Goal: Task Accomplishment & Management: Manage account settings

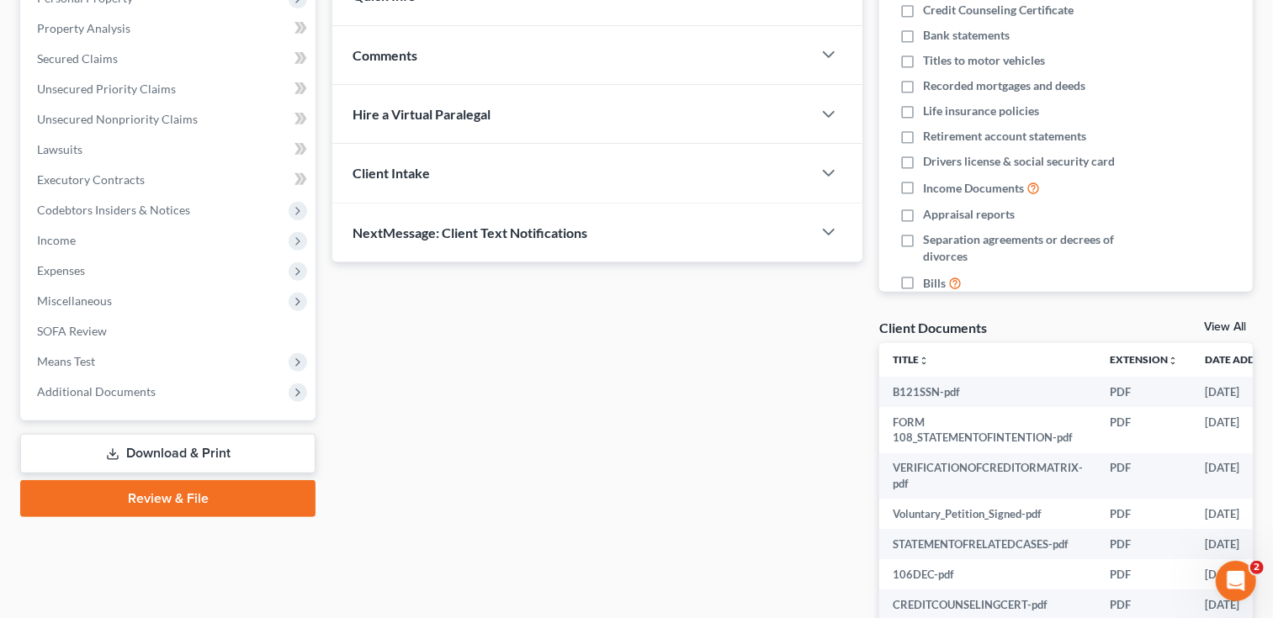
scroll to position [359, 0]
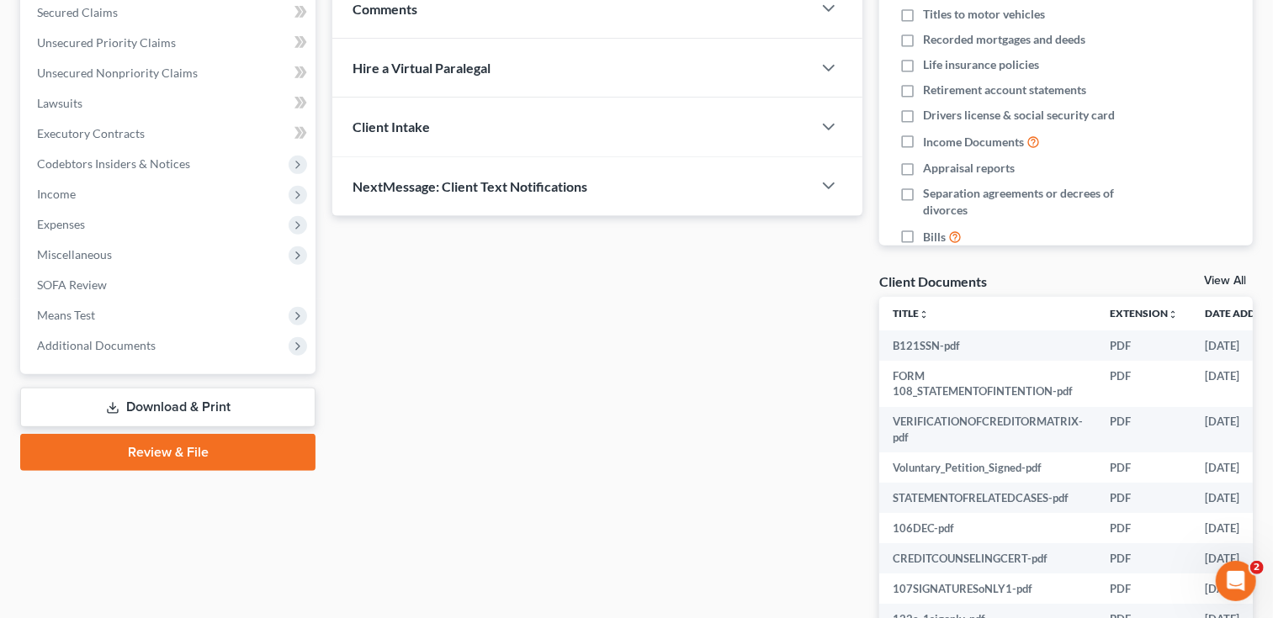
click at [202, 393] on link "Download & Print" at bounding box center [167, 408] width 295 height 40
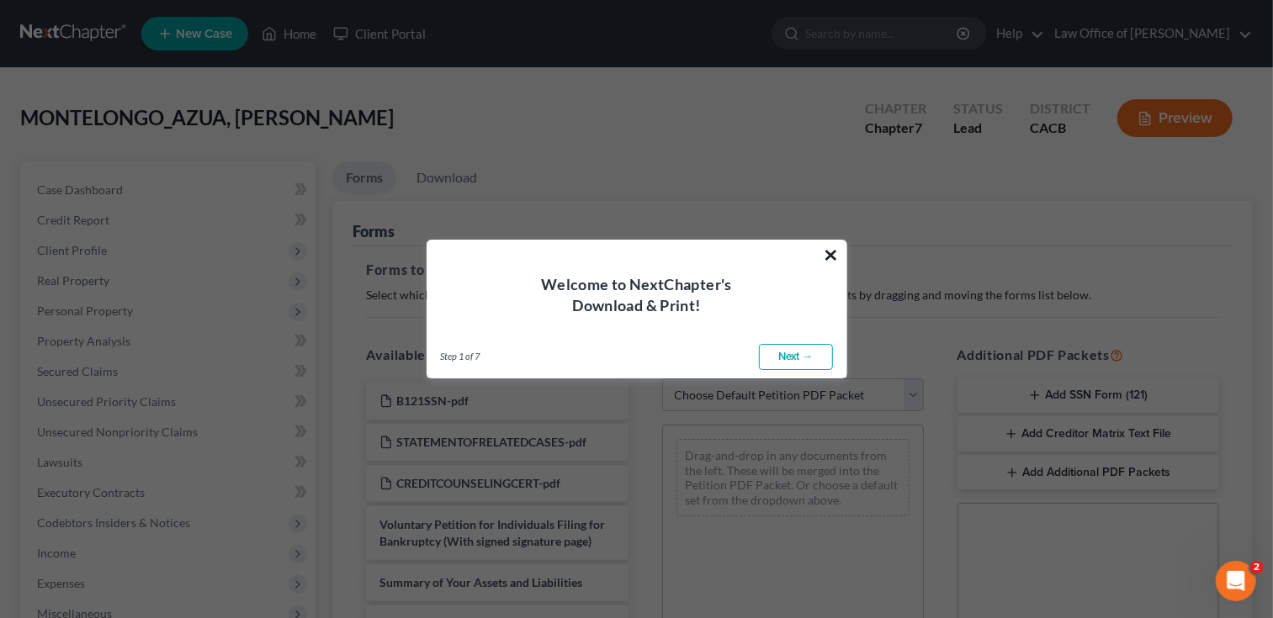
click at [830, 257] on button "×" at bounding box center [832, 254] width 16 height 27
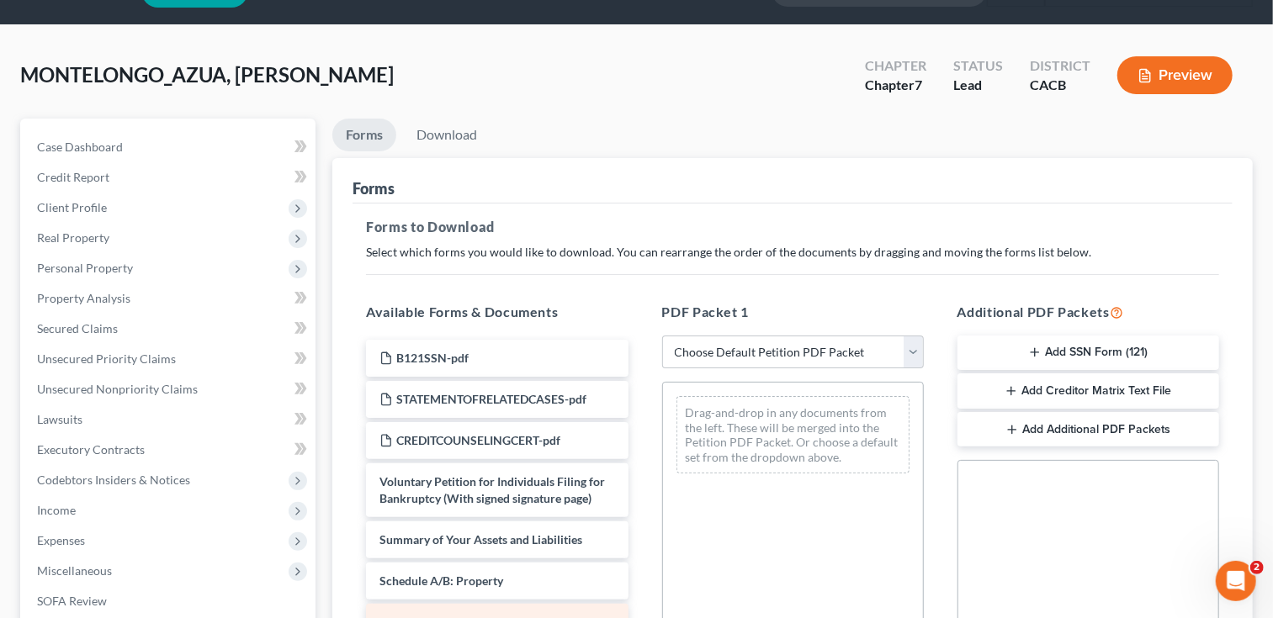
scroll to position [32, 0]
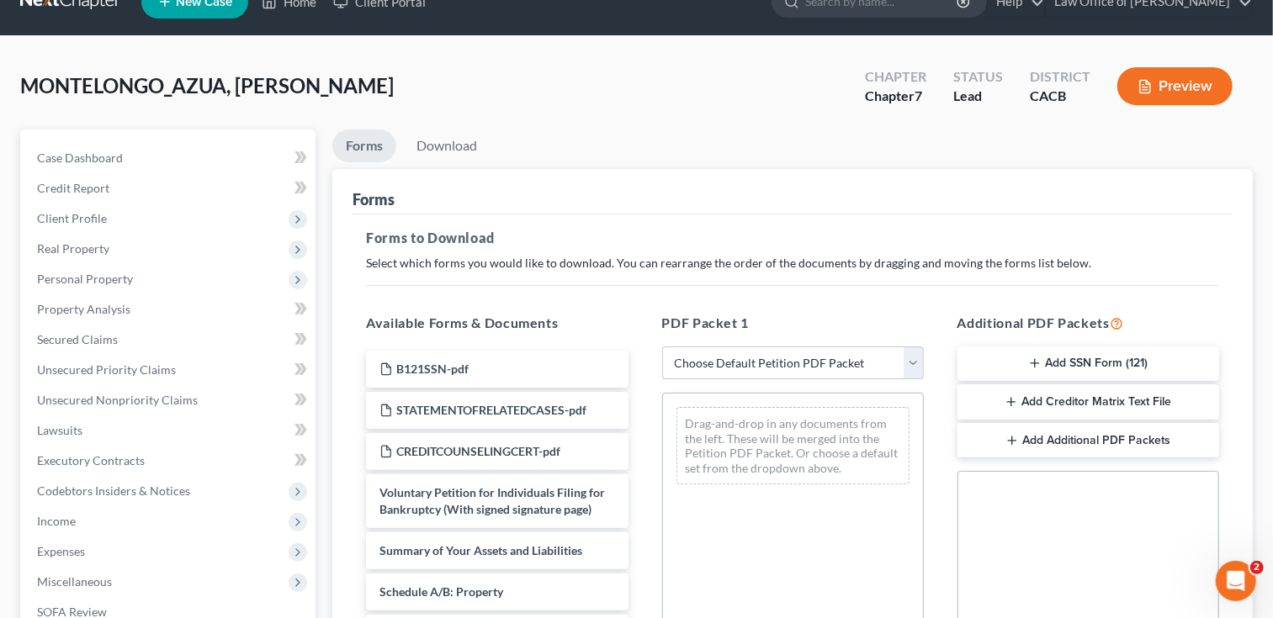
click at [1171, 86] on button "Preview" at bounding box center [1174, 86] width 115 height 38
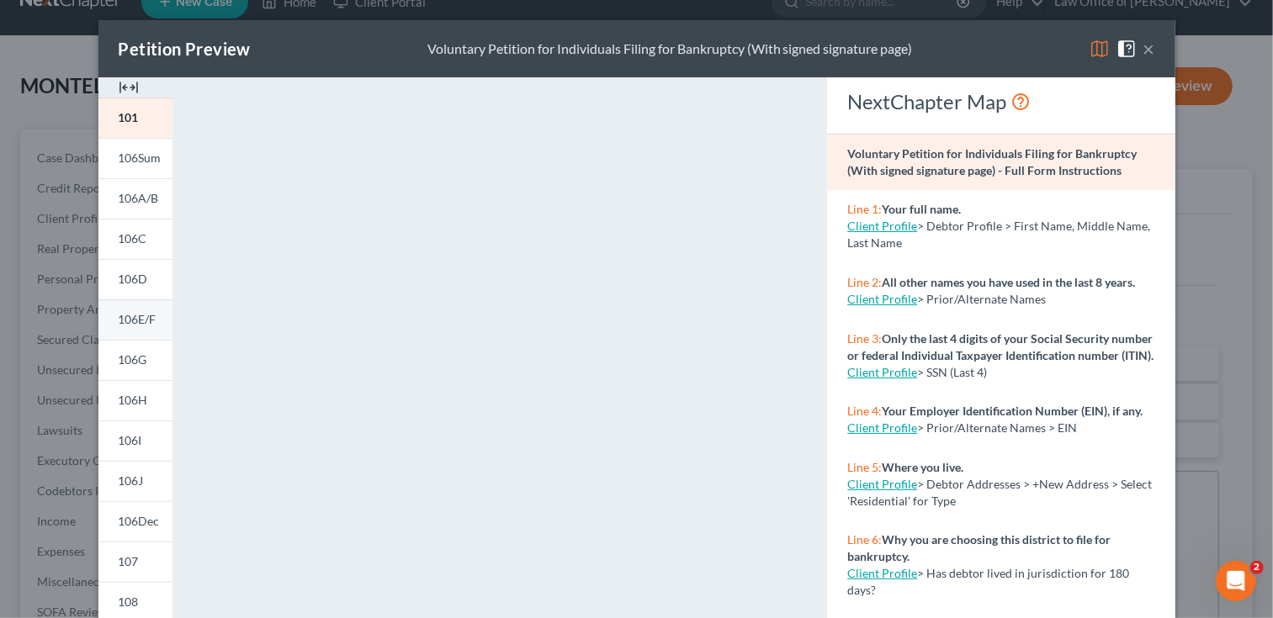
click at [155, 331] on link "106E/F" at bounding box center [135, 319] width 74 height 40
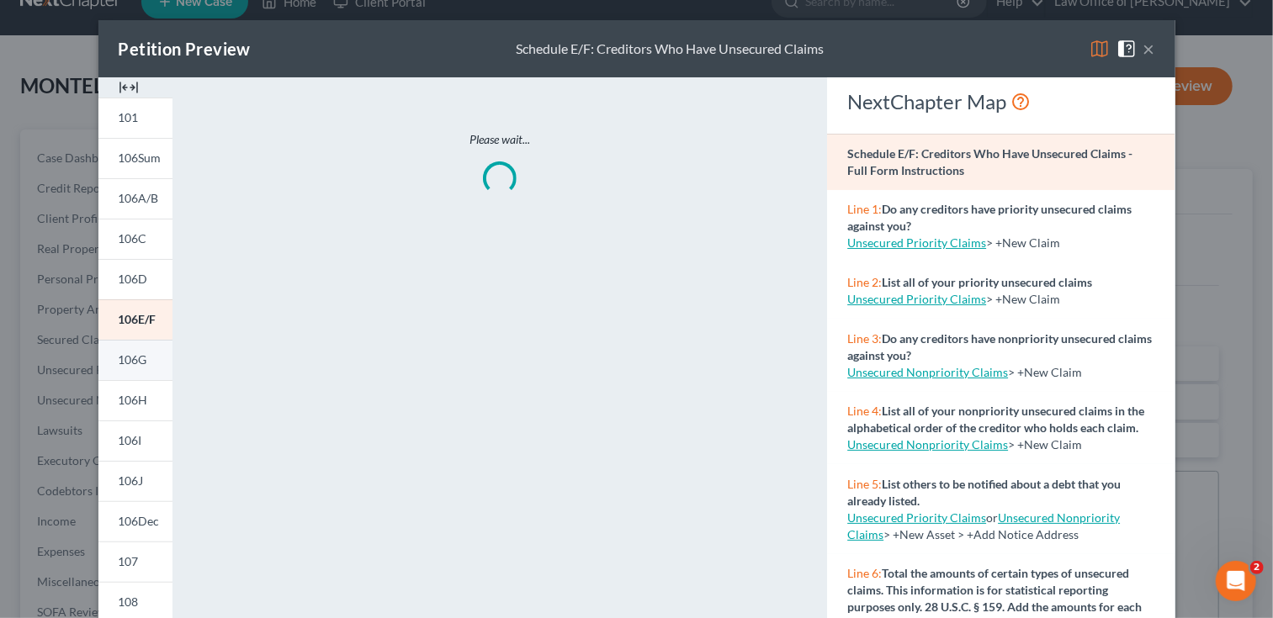
click at [148, 379] on link "106G" at bounding box center [135, 360] width 74 height 40
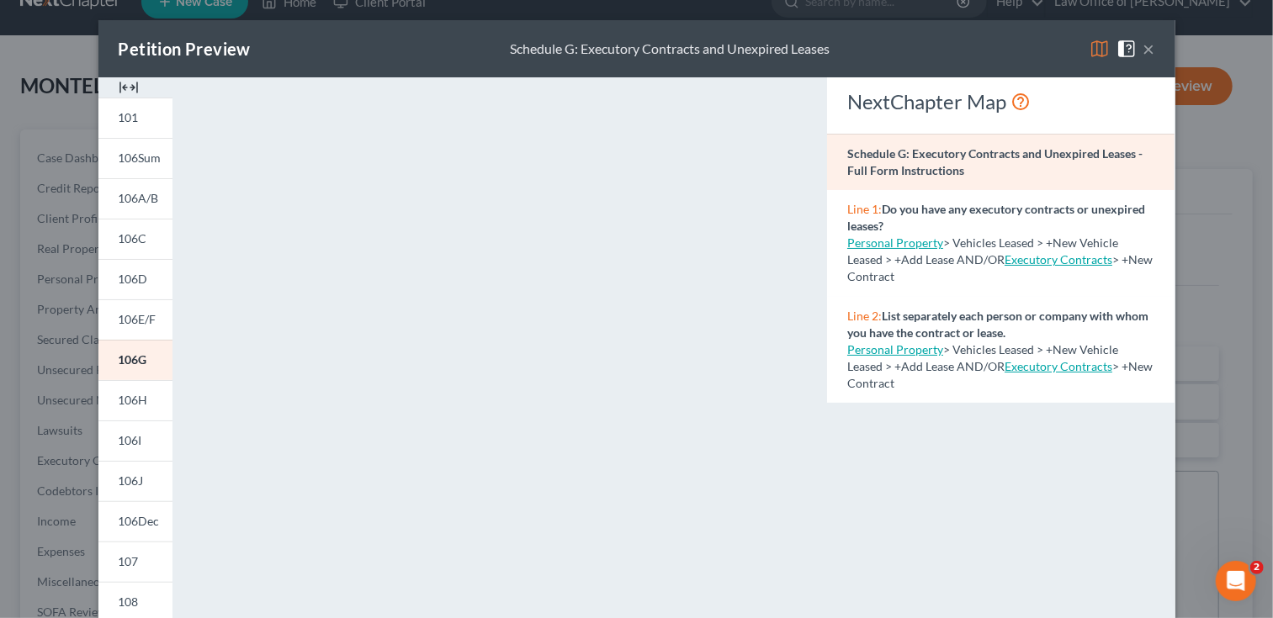
click at [82, 114] on div "Petition Preview Schedule G: Executory Contracts and Unexpired Leases × 101 106…" at bounding box center [636, 309] width 1273 height 618
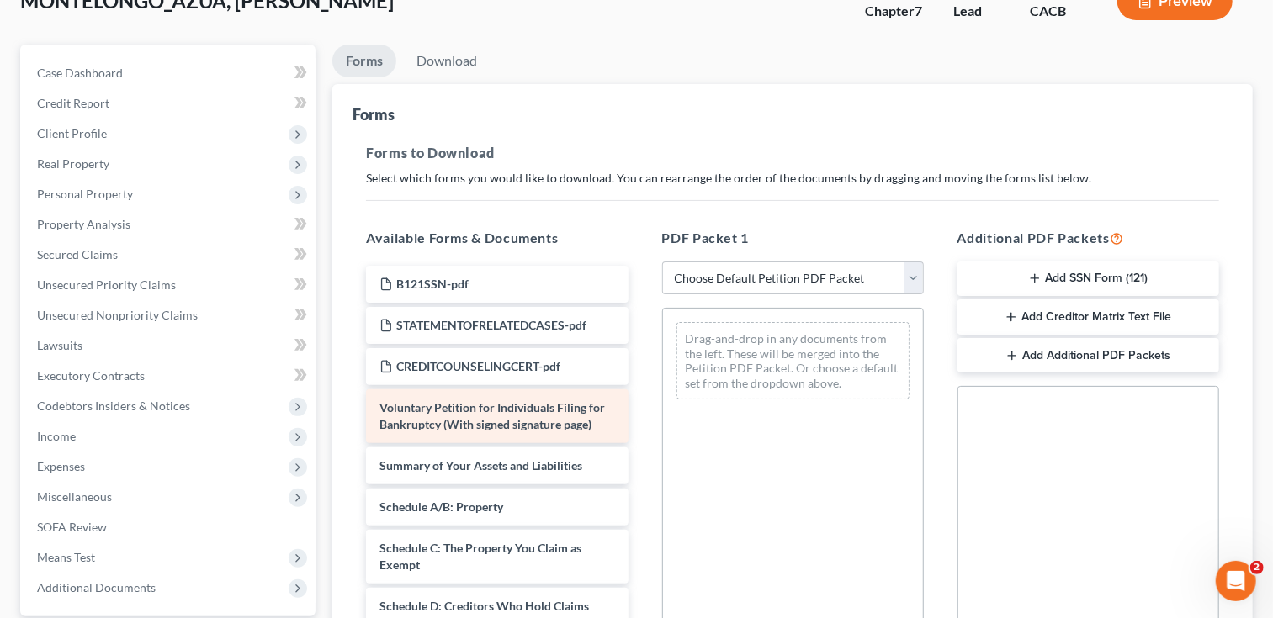
scroll to position [133, 0]
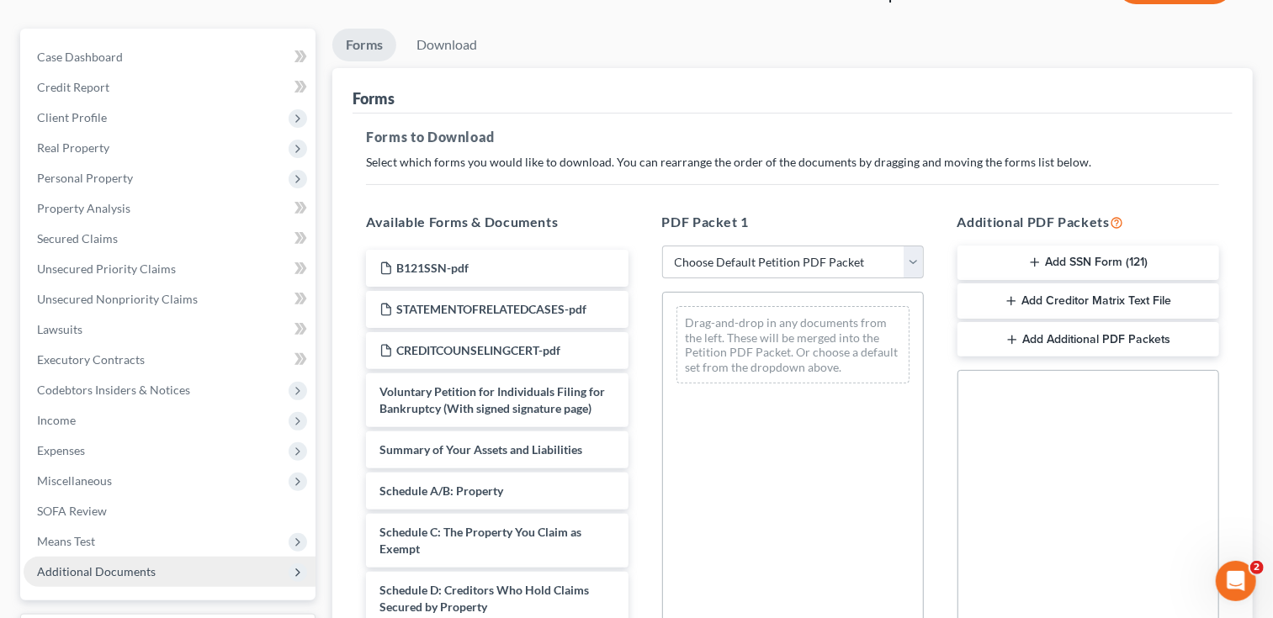
click at [195, 559] on span "Additional Documents" at bounding box center [170, 572] width 292 height 30
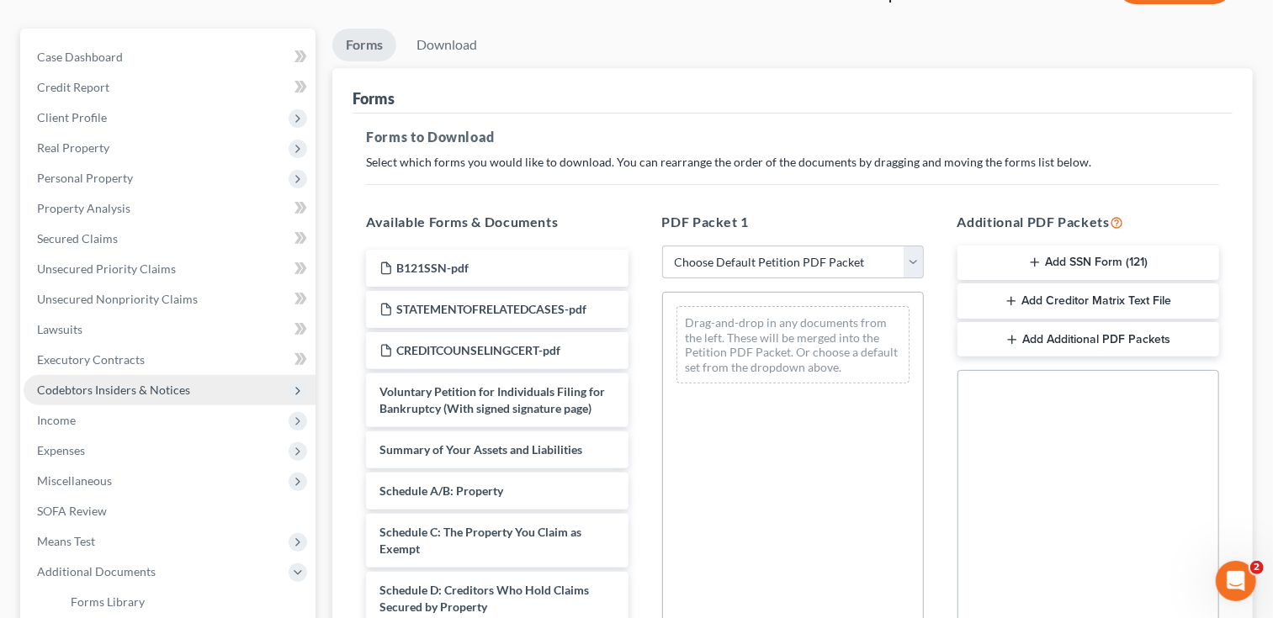
scroll to position [327, 0]
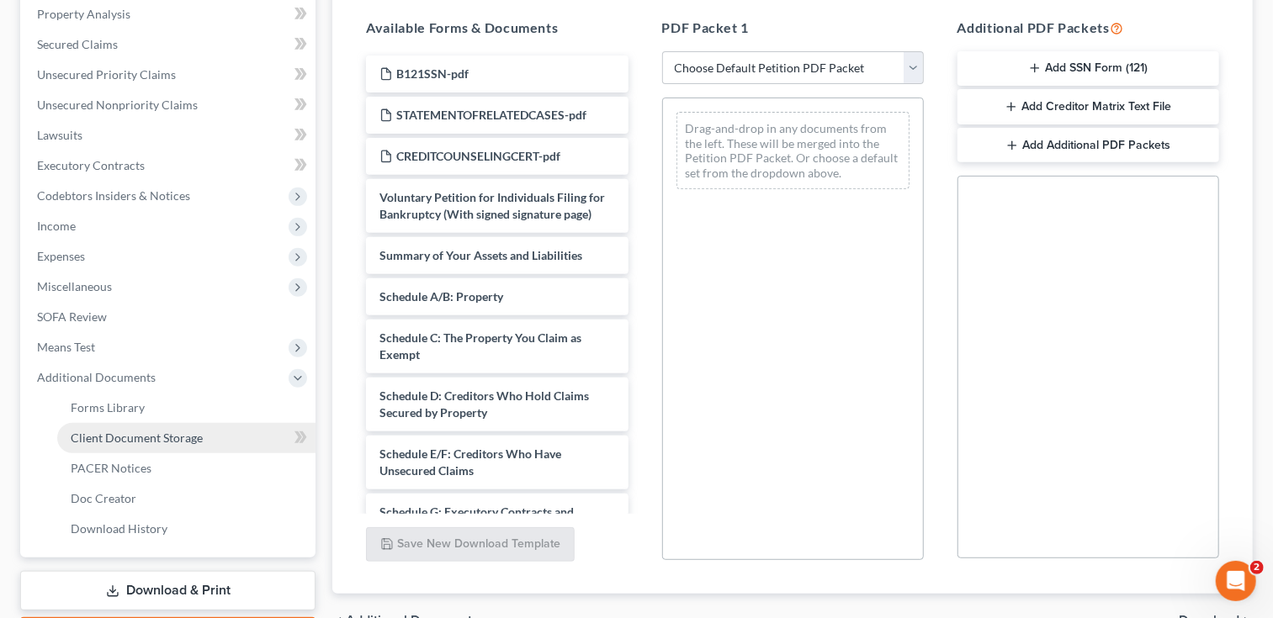
click at [209, 440] on link "Client Document Storage" at bounding box center [186, 438] width 258 height 30
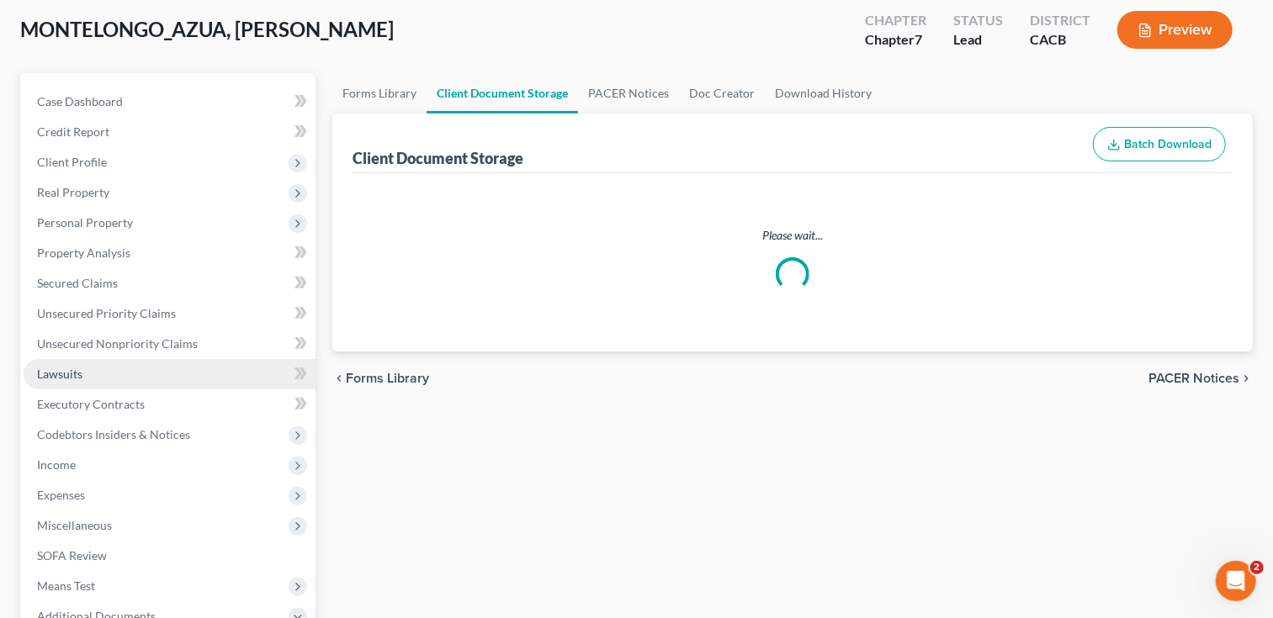
scroll to position [39, 0]
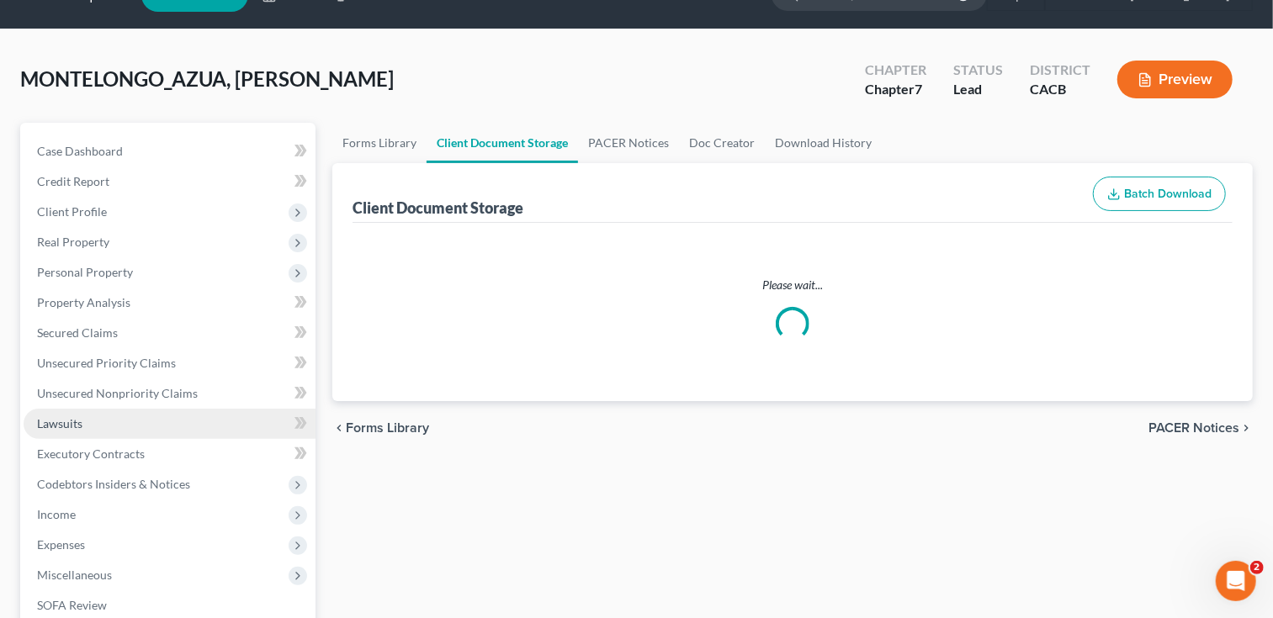
select select "51"
select select "55"
select select "57"
select select "10"
select select "56"
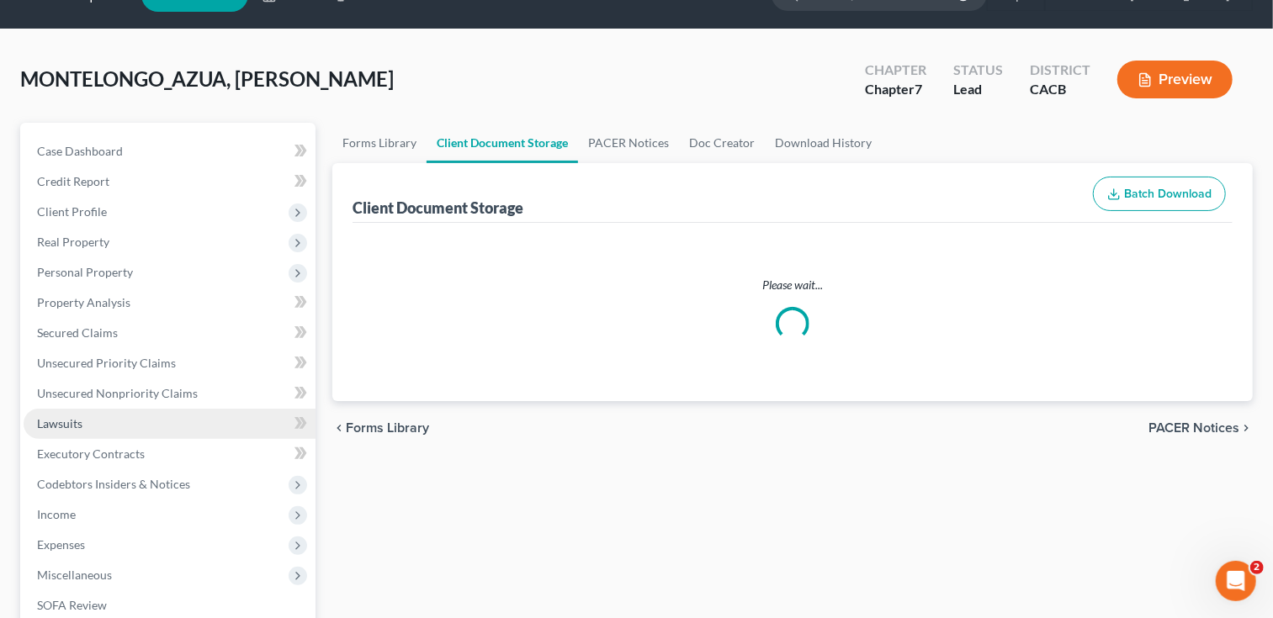
select select "65"
select select "60"
select select "59"
select select "58"
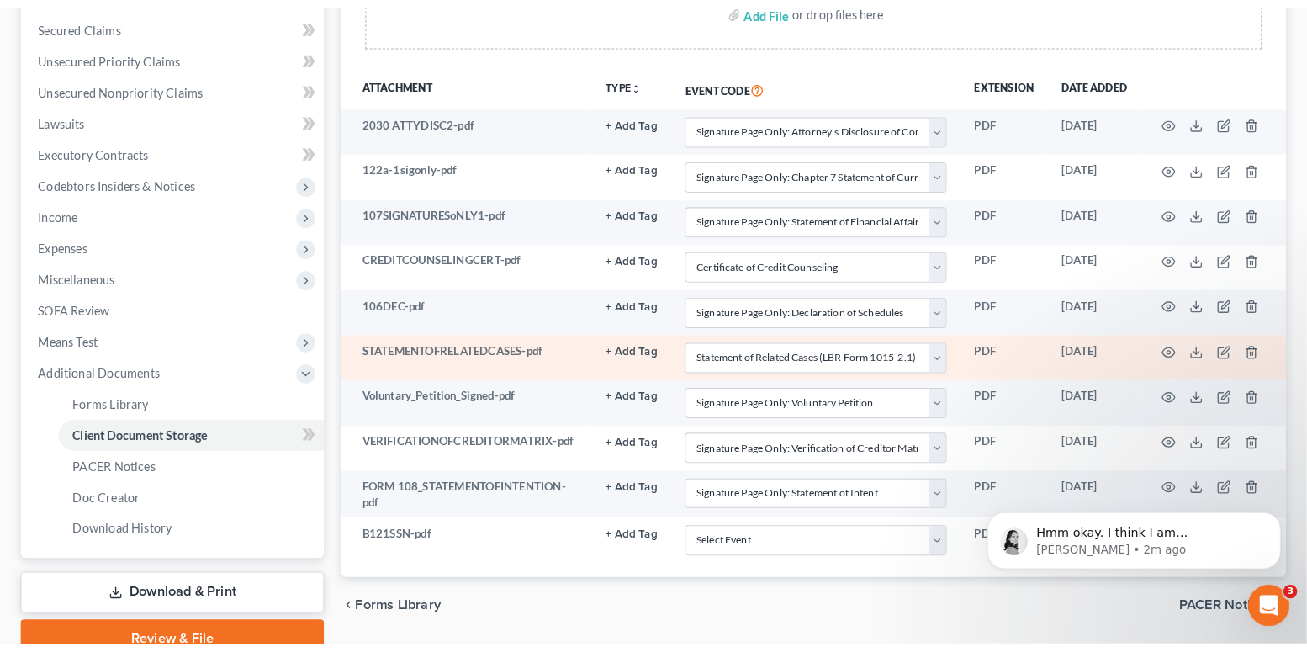
scroll to position [354, 0]
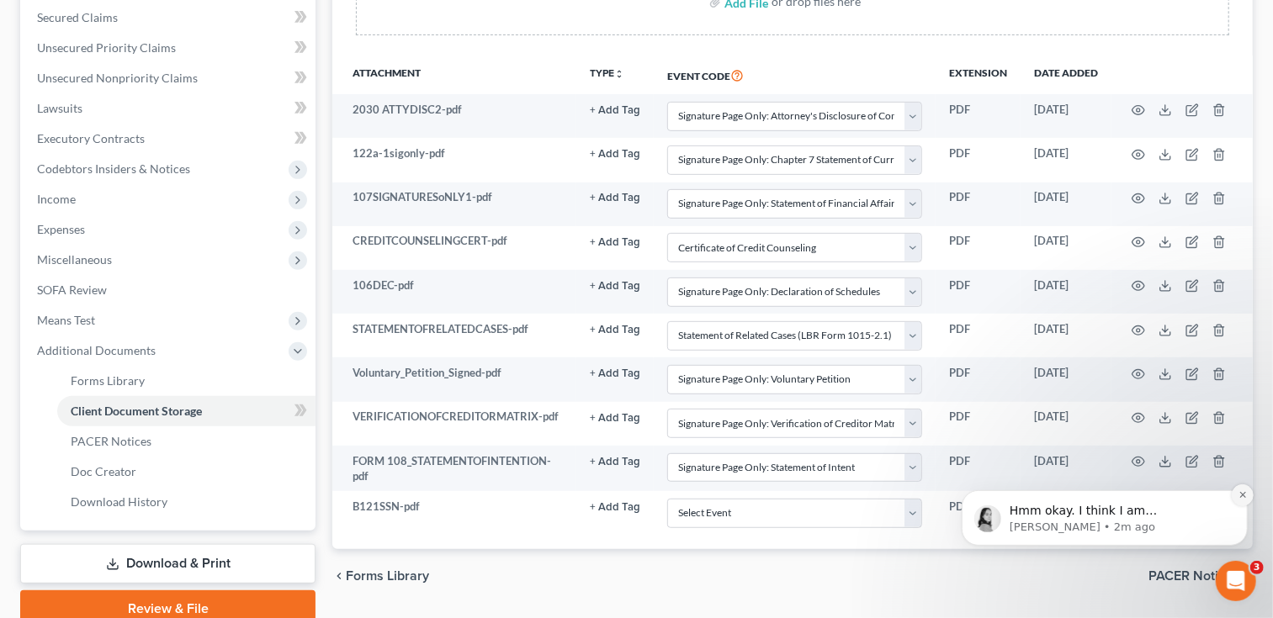
click at [1241, 495] on icon "Dismiss notification" at bounding box center [1241, 494] width 6 height 6
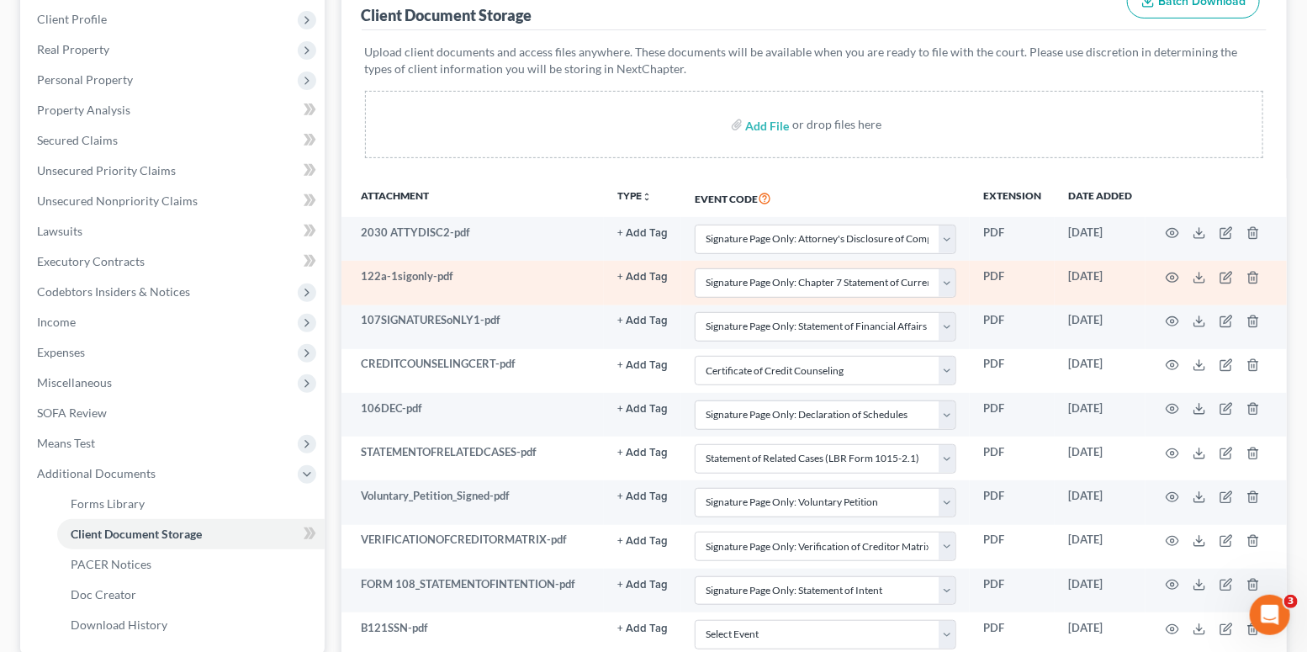
scroll to position [234, 0]
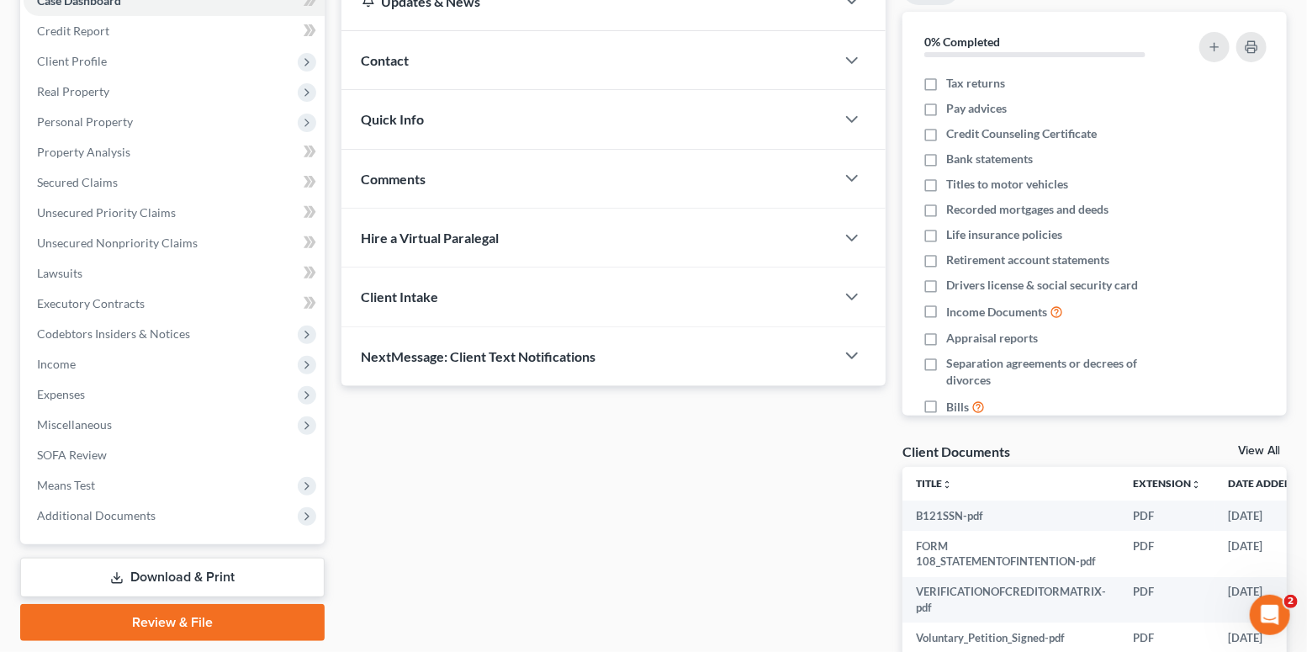
scroll to position [299, 0]
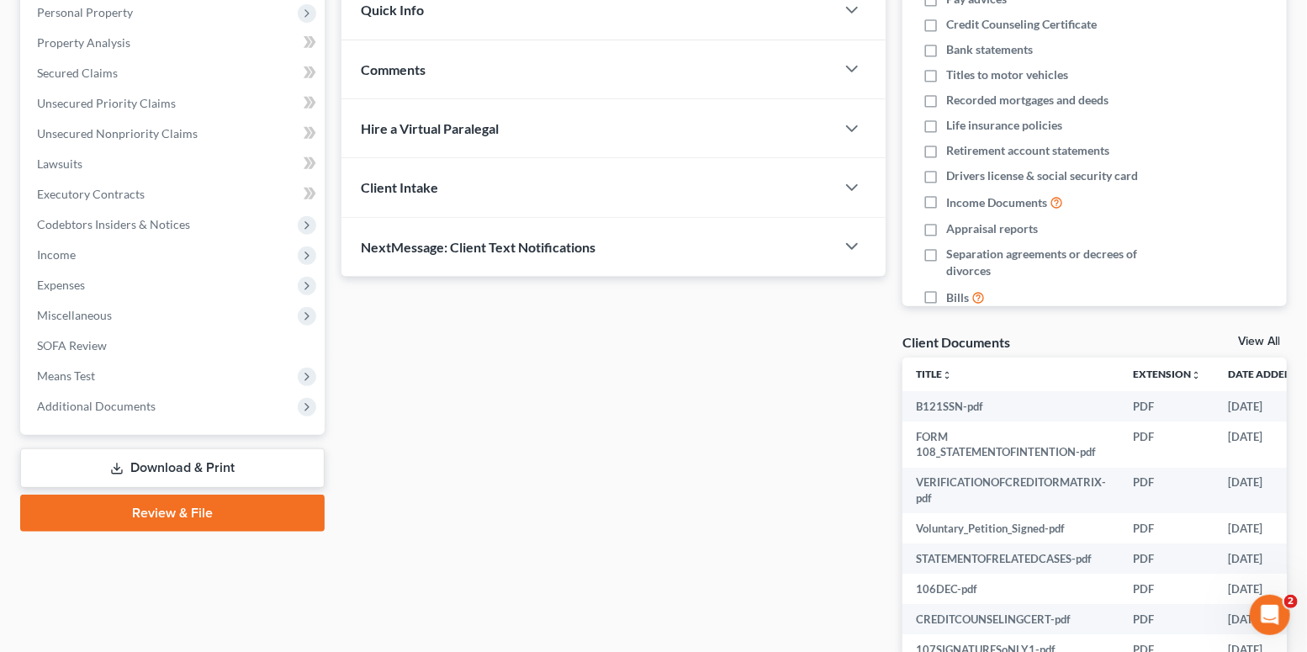
click at [183, 511] on link "Review & File" at bounding box center [172, 513] width 305 height 37
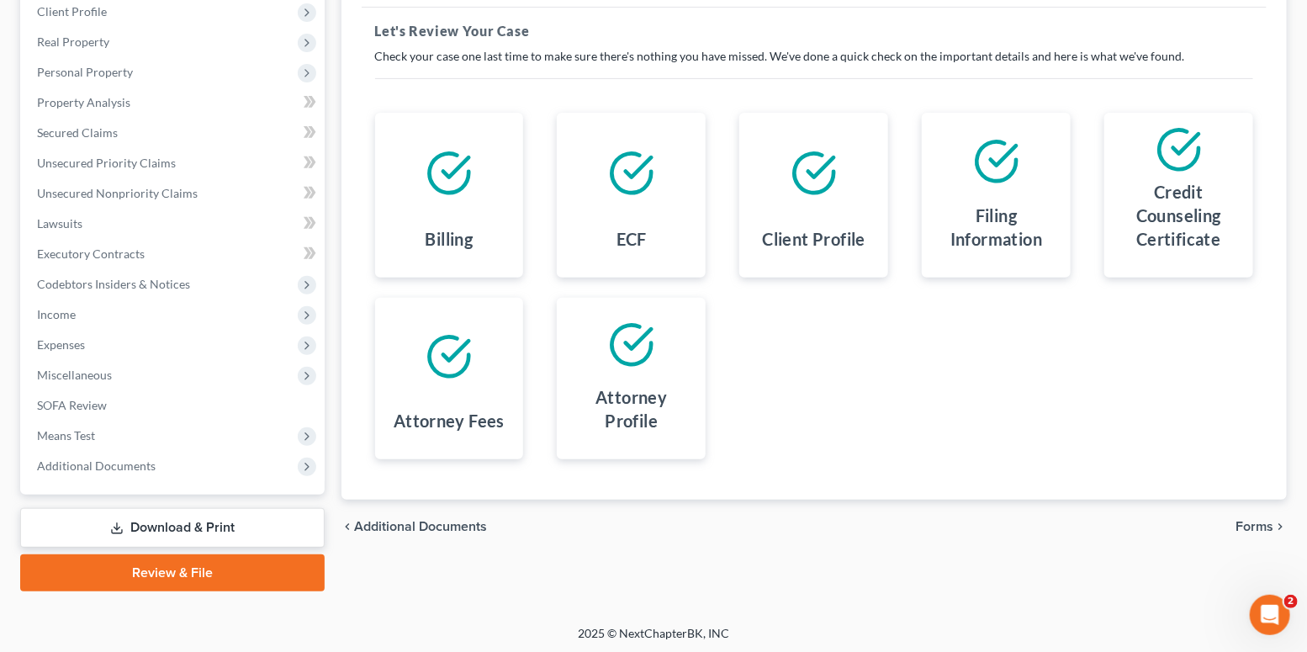
click at [184, 522] on link "Download & Print" at bounding box center [172, 528] width 305 height 40
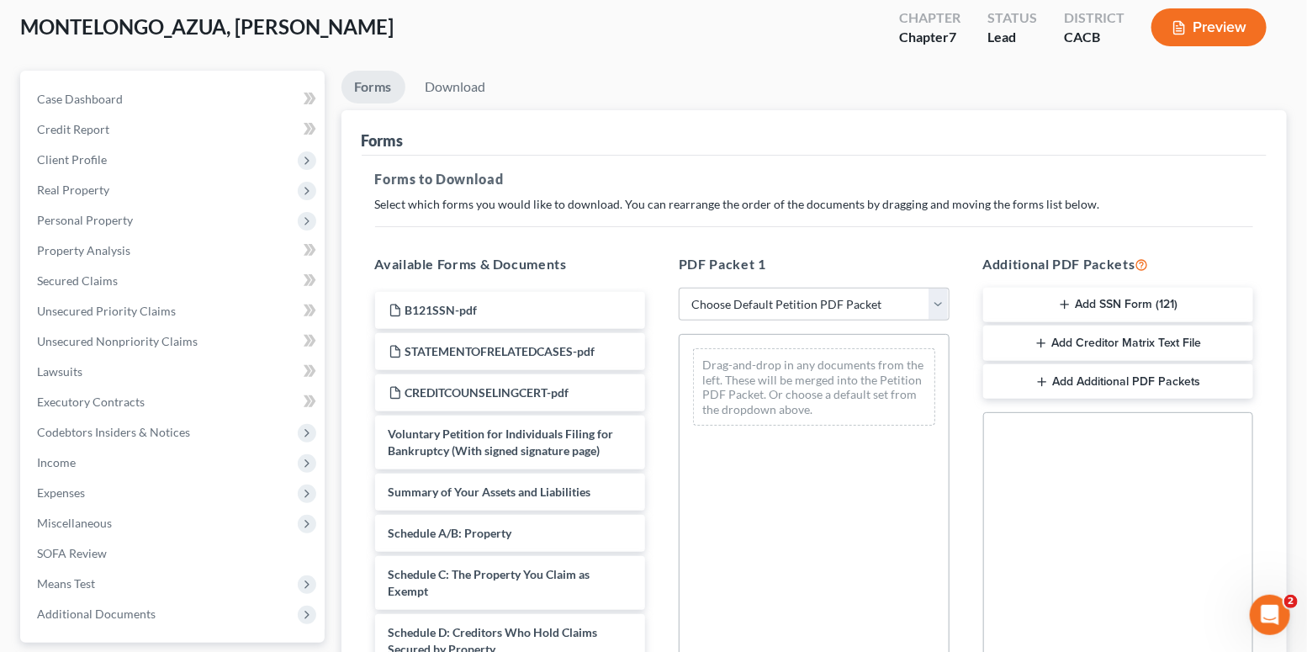
scroll to position [131, 0]
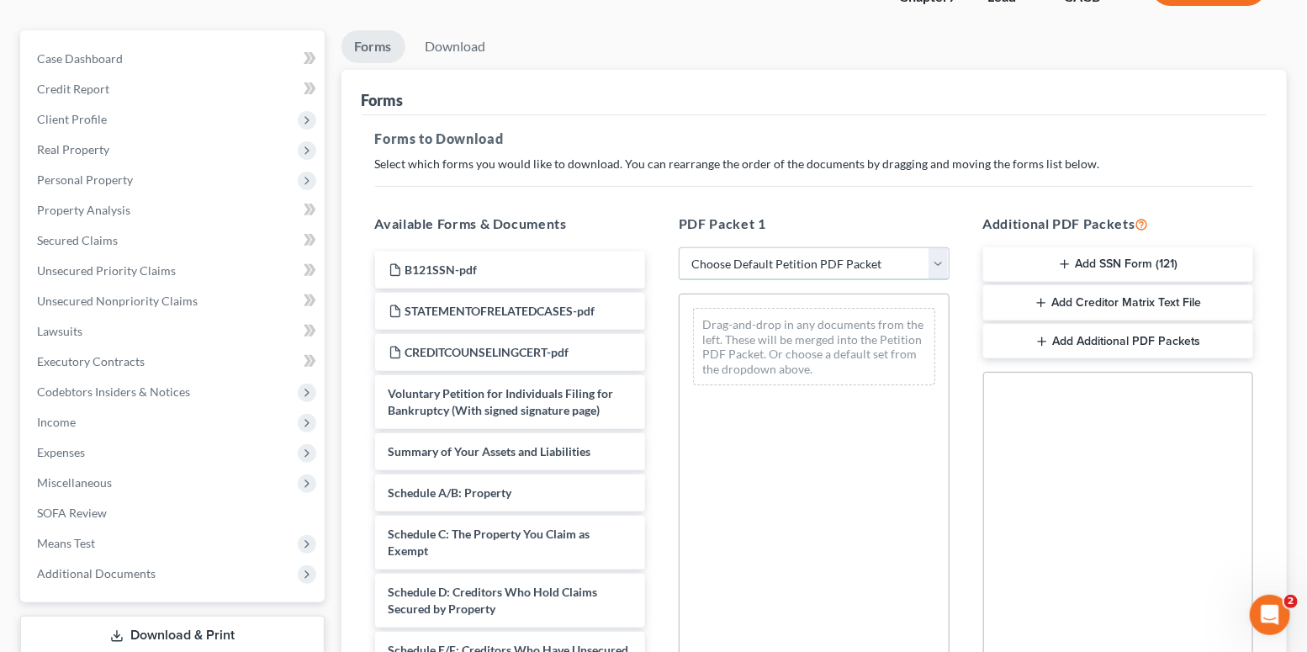
click at [724, 259] on select "Choose Default Petition PDF Packet Complete Bankruptcy Petition (all forms and …" at bounding box center [814, 264] width 271 height 34
select select "0"
click at [679, 247] on select "Choose Default Petition PDF Packet Complete Bankruptcy Petition (all forms and …" at bounding box center [814, 264] width 271 height 34
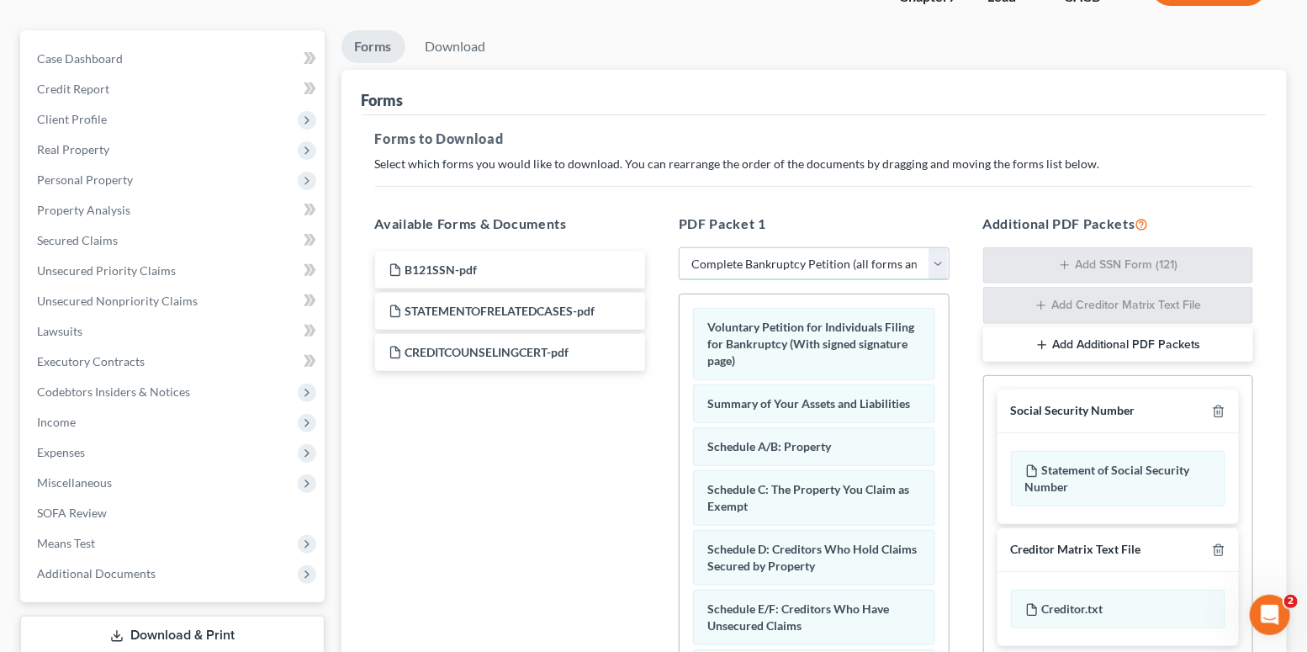
click at [751, 276] on select "Choose Default Petition PDF Packet Complete Bankruptcy Petition (all forms and …" at bounding box center [814, 264] width 271 height 34
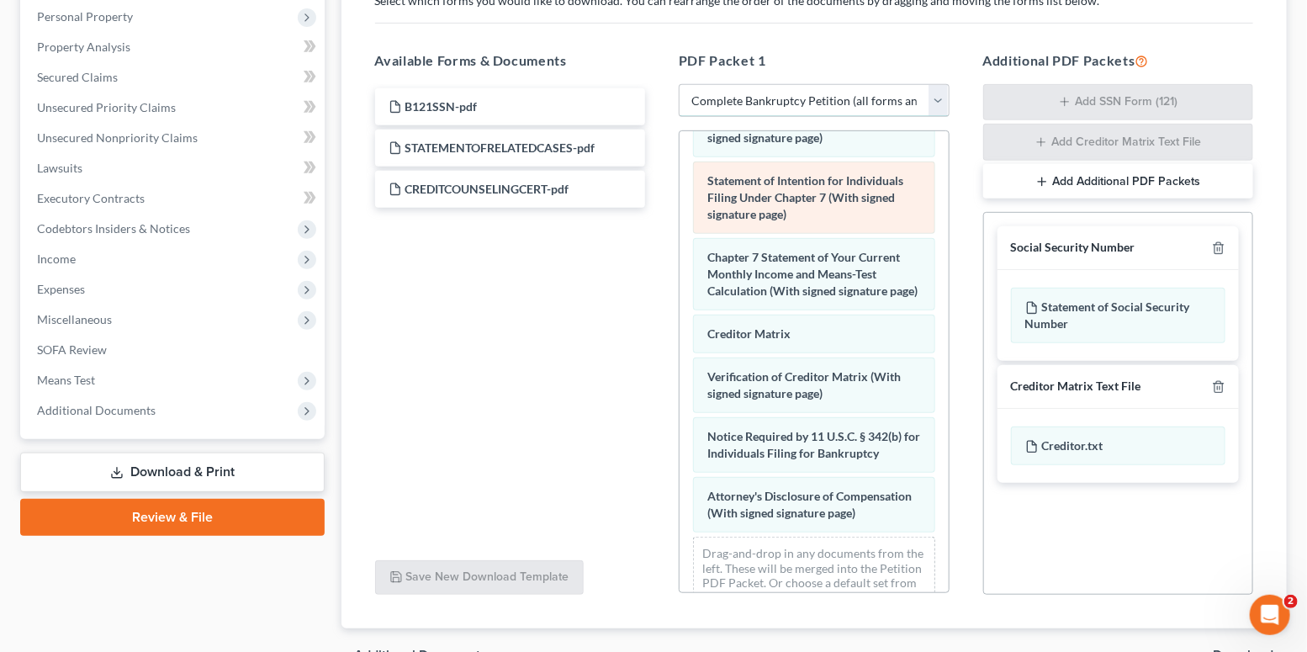
scroll to position [686, 0]
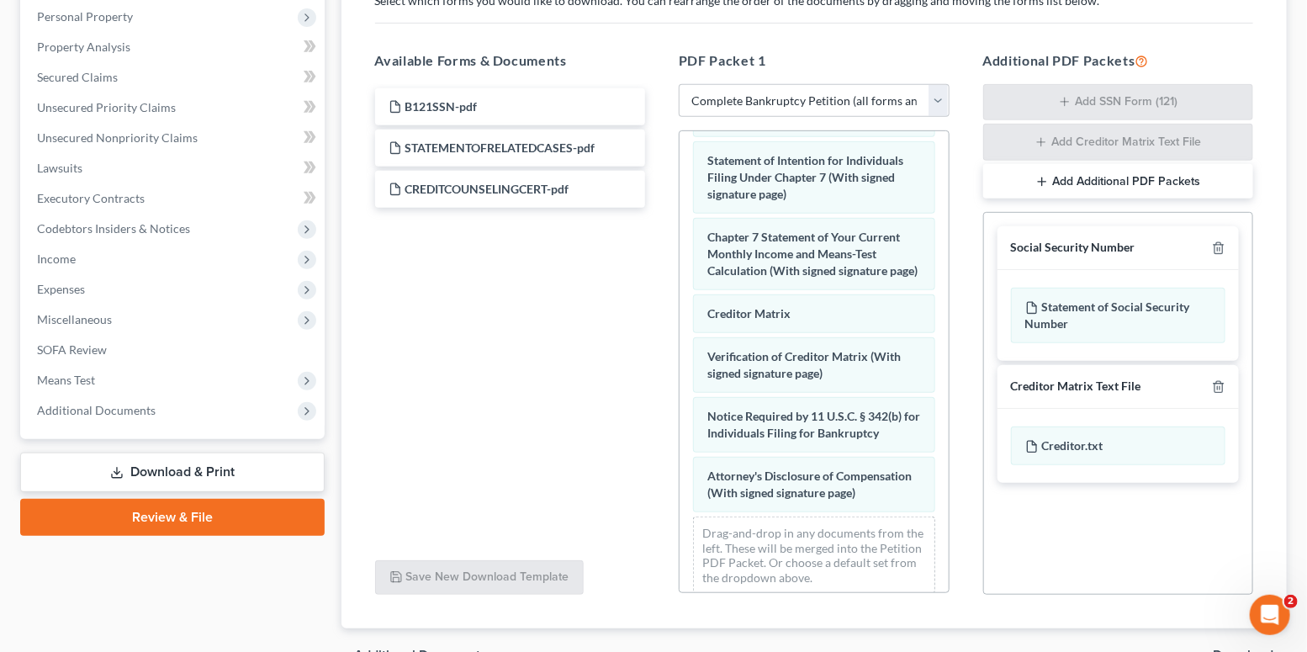
click at [621, 280] on div "B121SSN-pdf STATEMENTOFRELATEDCASES-pdf CREDITCOUNSELINGCERT-pdf" at bounding box center [511, 315] width 298 height 463
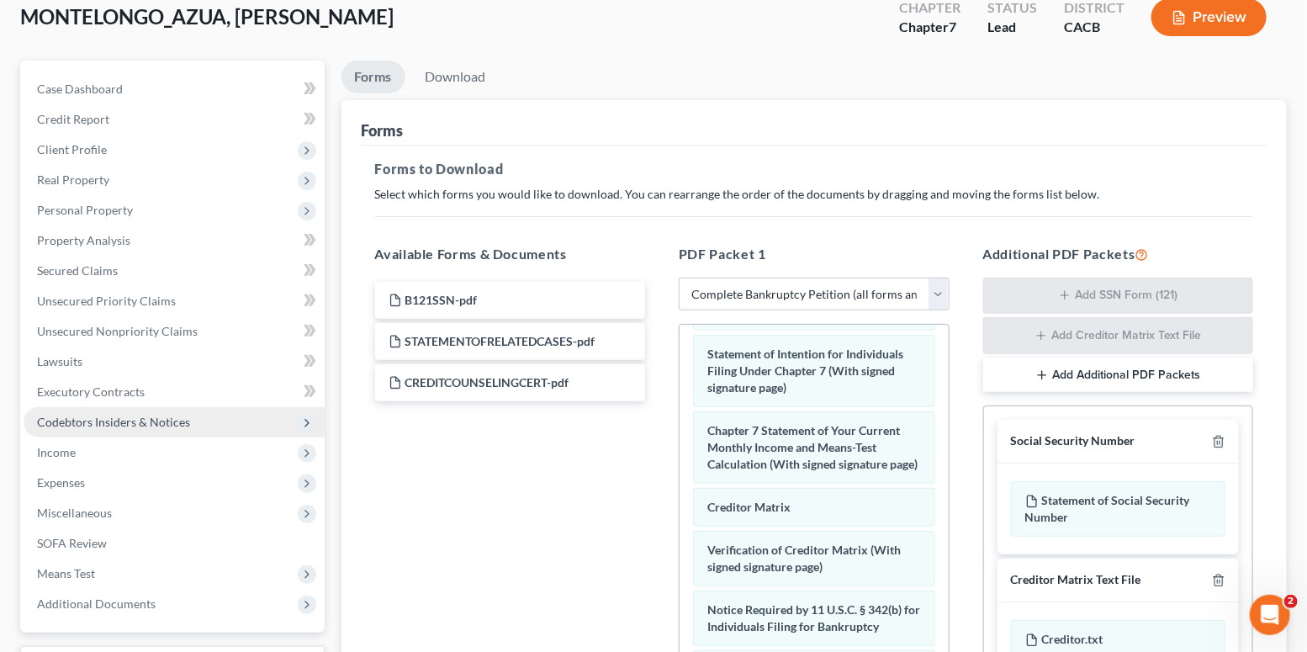
scroll to position [107, 0]
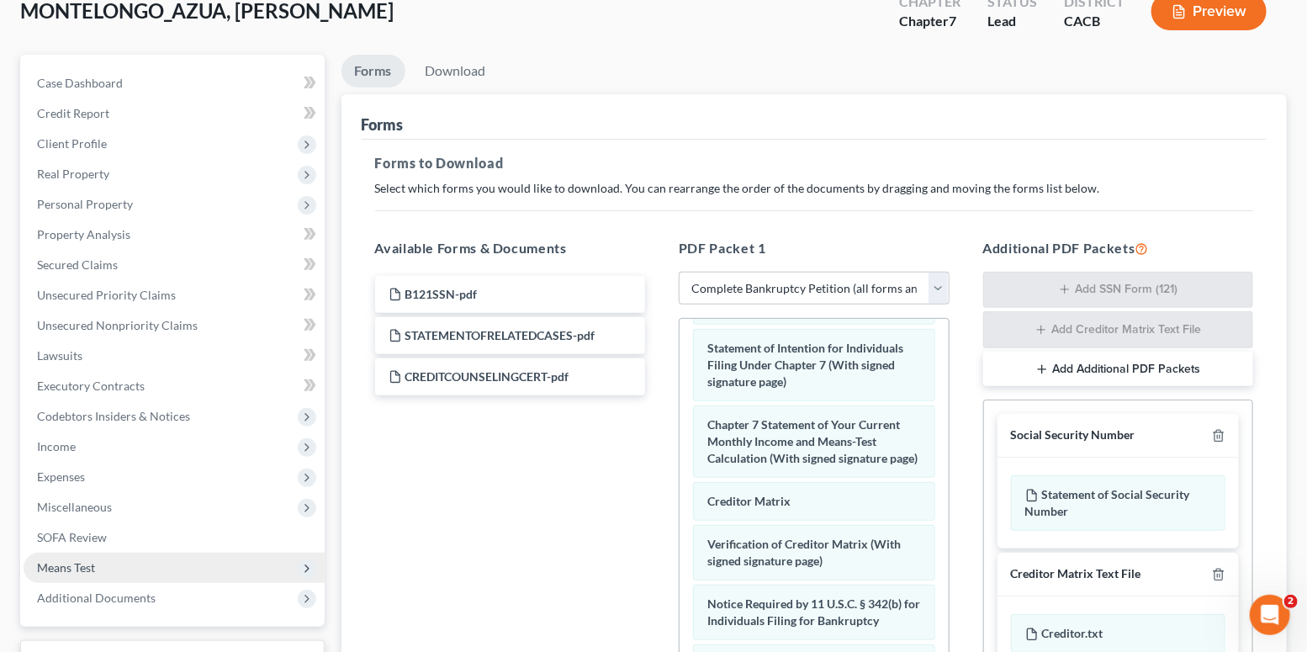
click at [199, 565] on span "Means Test" at bounding box center [174, 568] width 301 height 30
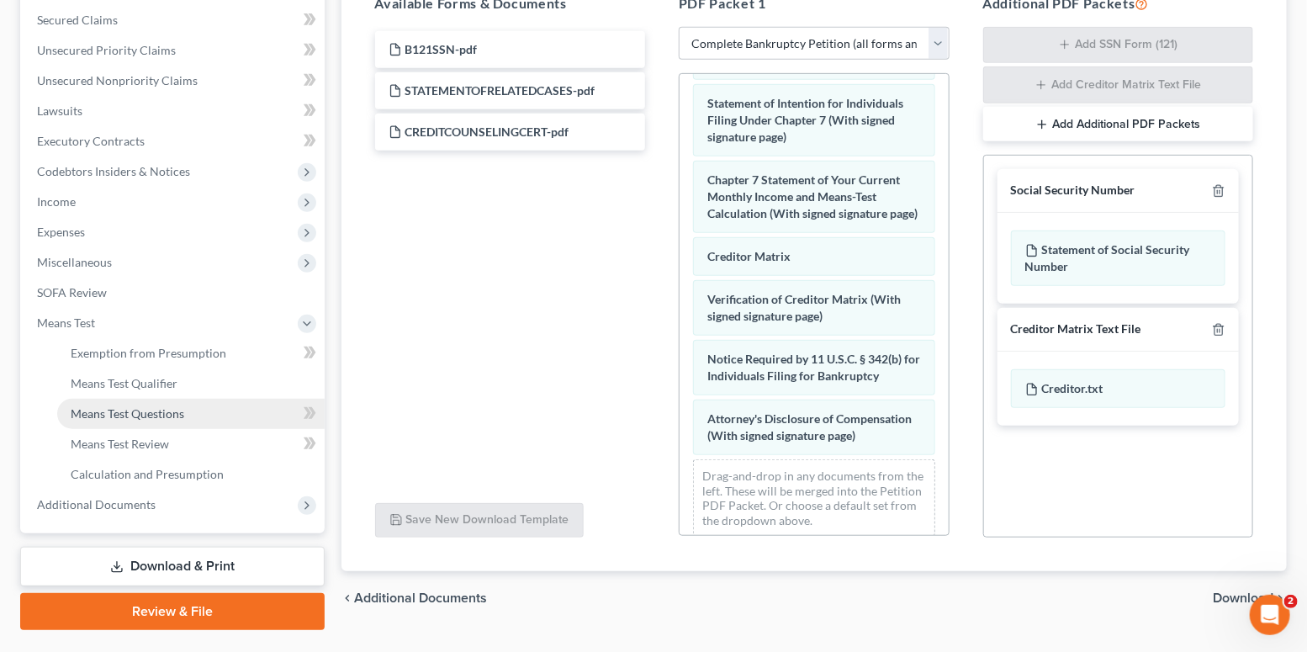
scroll to position [374, 0]
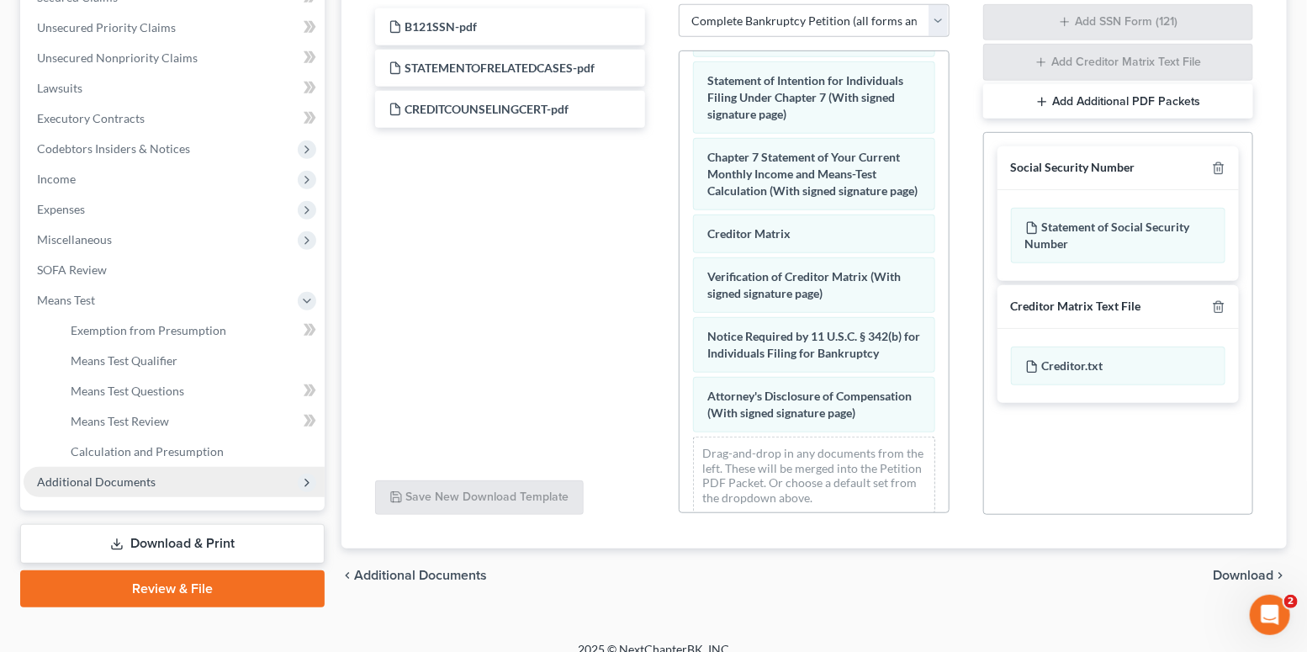
click at [201, 487] on span "Additional Documents" at bounding box center [174, 482] width 301 height 30
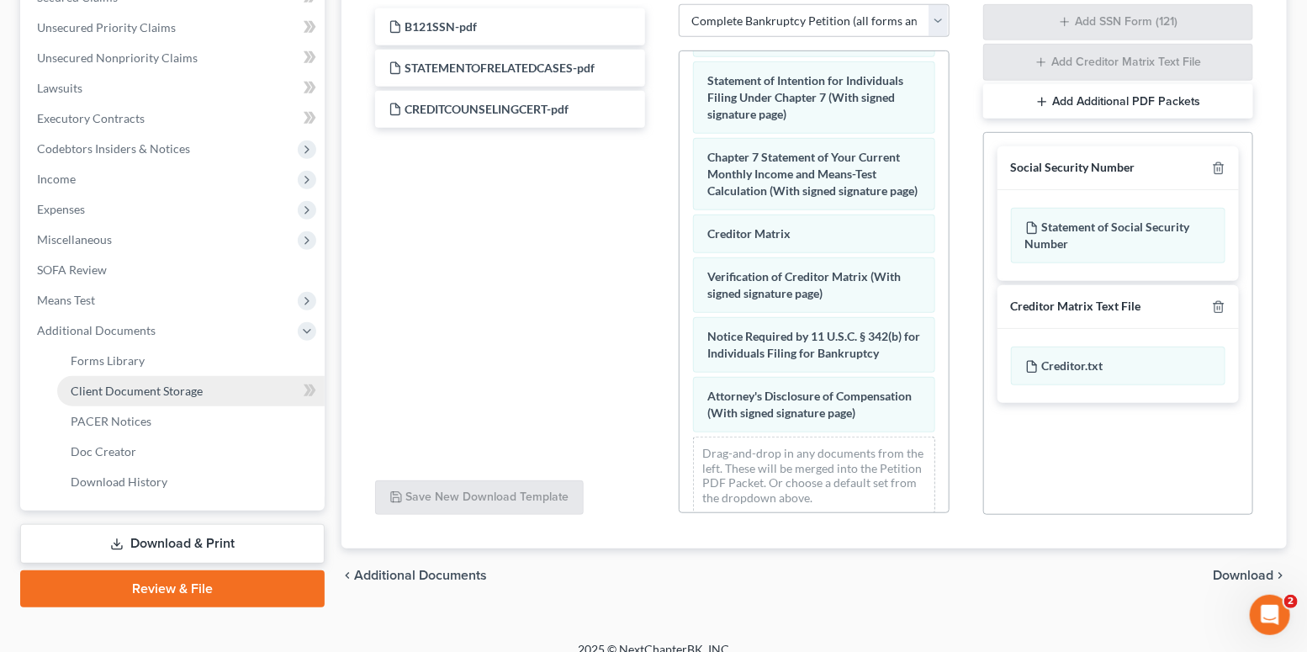
click at [195, 397] on link "Client Document Storage" at bounding box center [191, 391] width 268 height 30
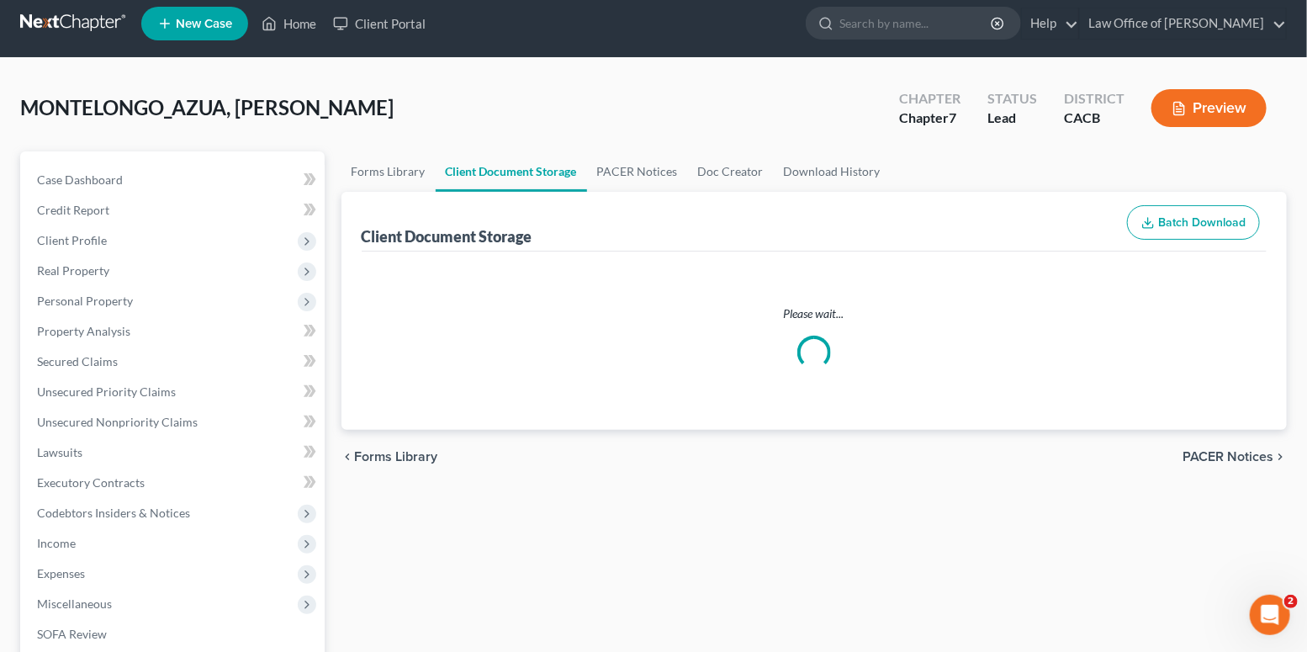
select select "51"
select select "55"
select select "57"
select select "10"
select select "56"
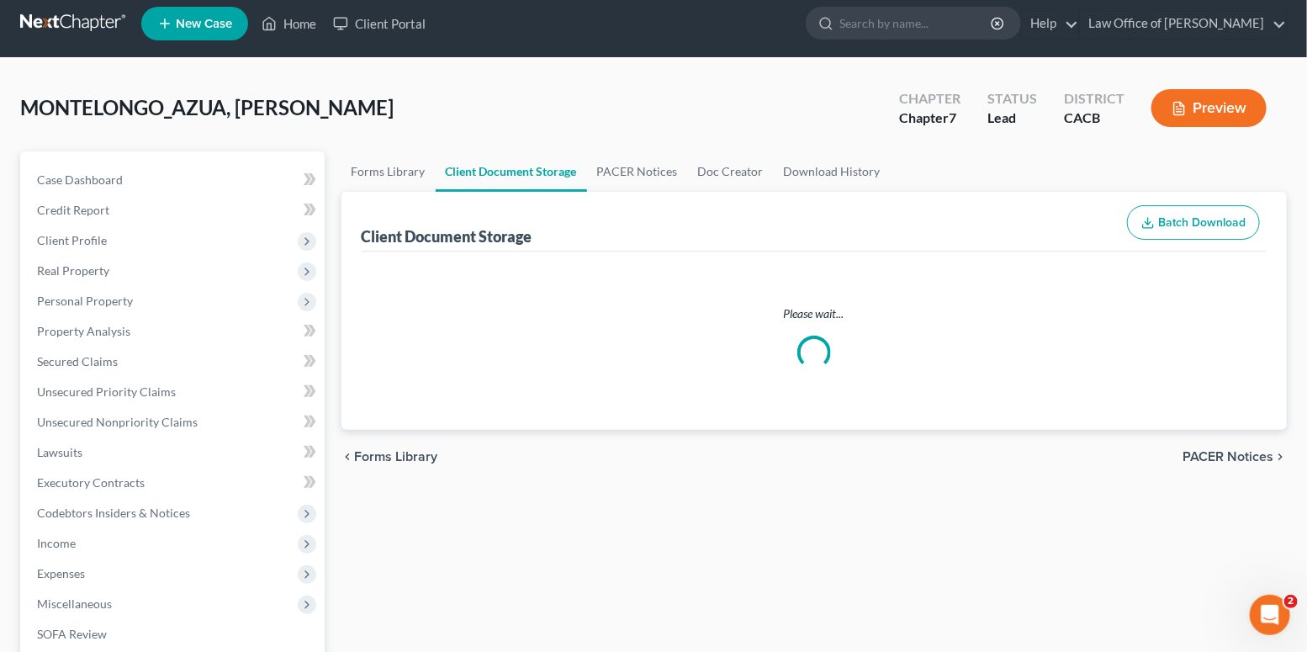
select select "65"
select select "60"
select select "59"
select select "58"
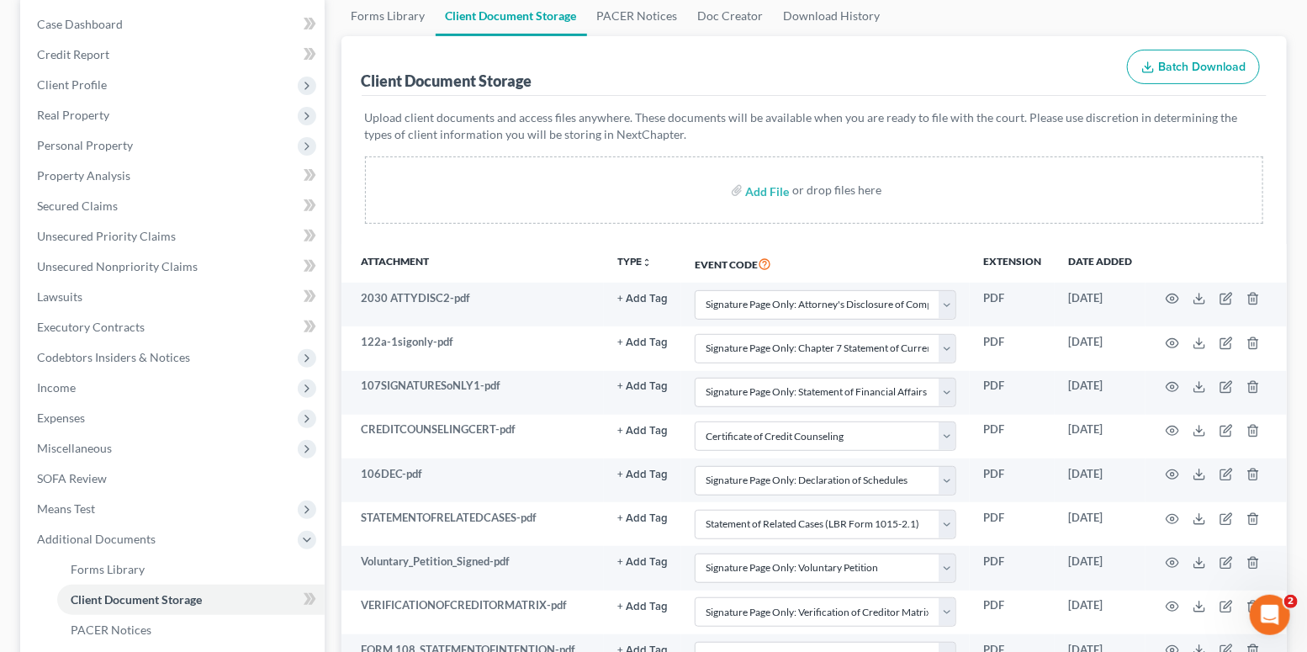
scroll to position [172, 0]
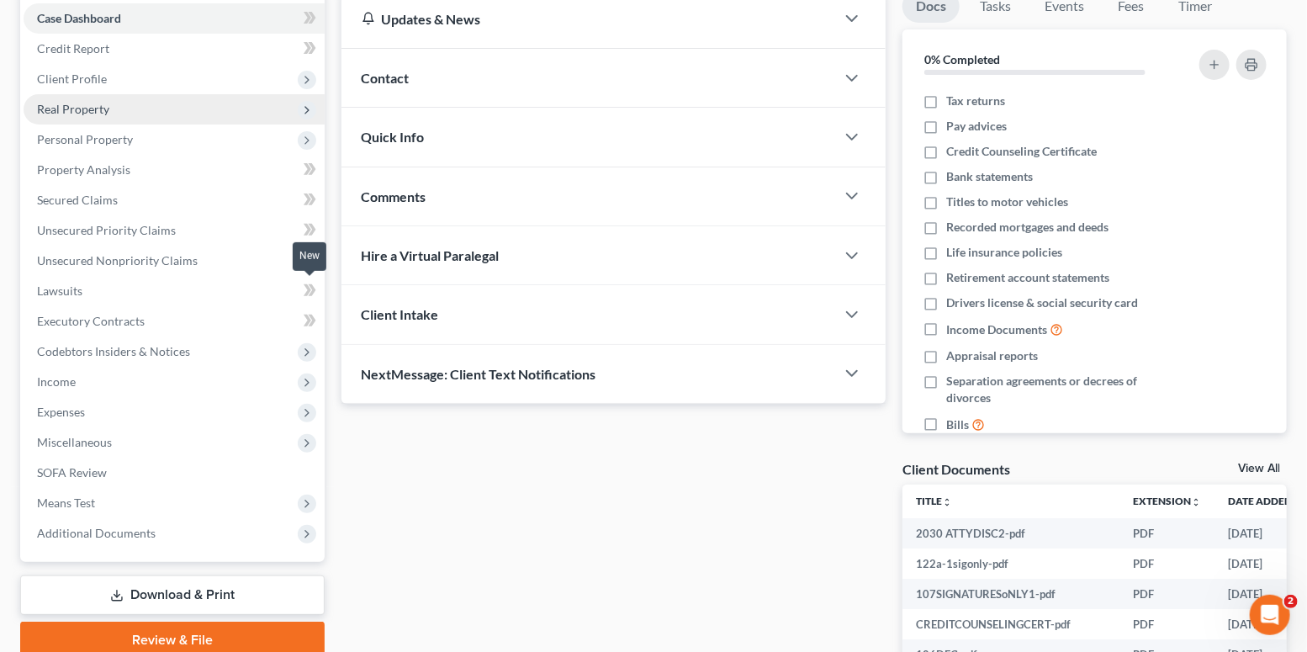
scroll to position [203, 0]
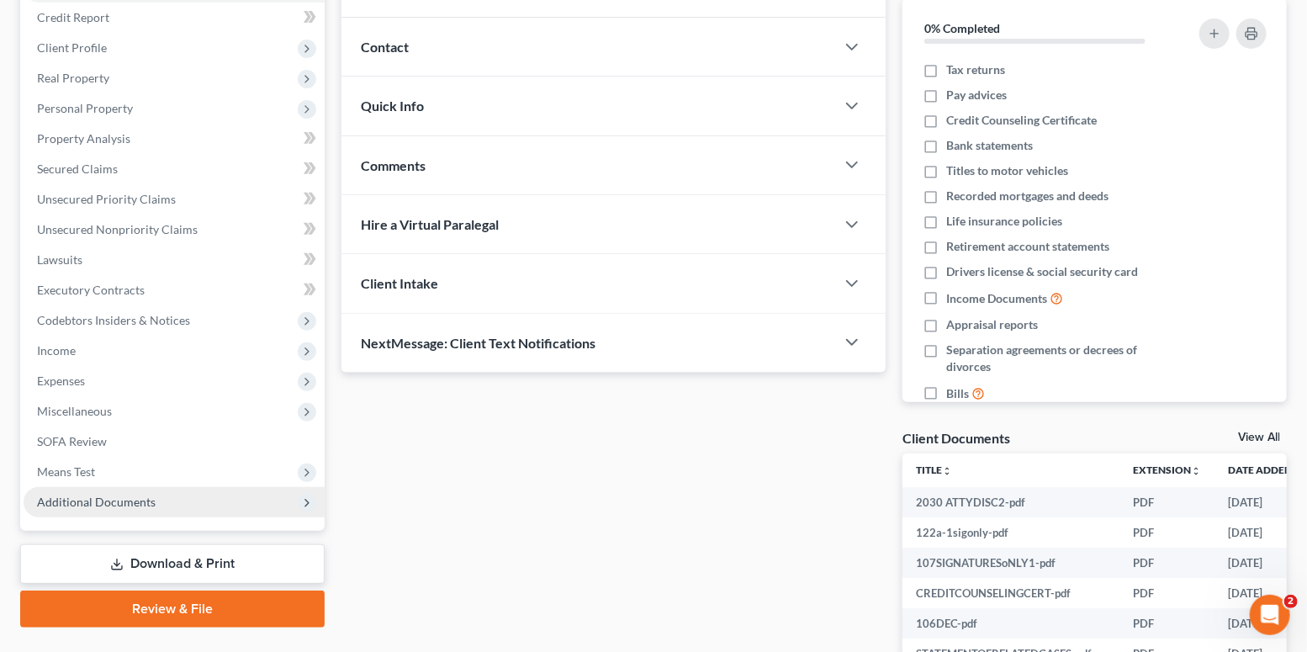
click at [212, 490] on span "Additional Documents" at bounding box center [174, 502] width 301 height 30
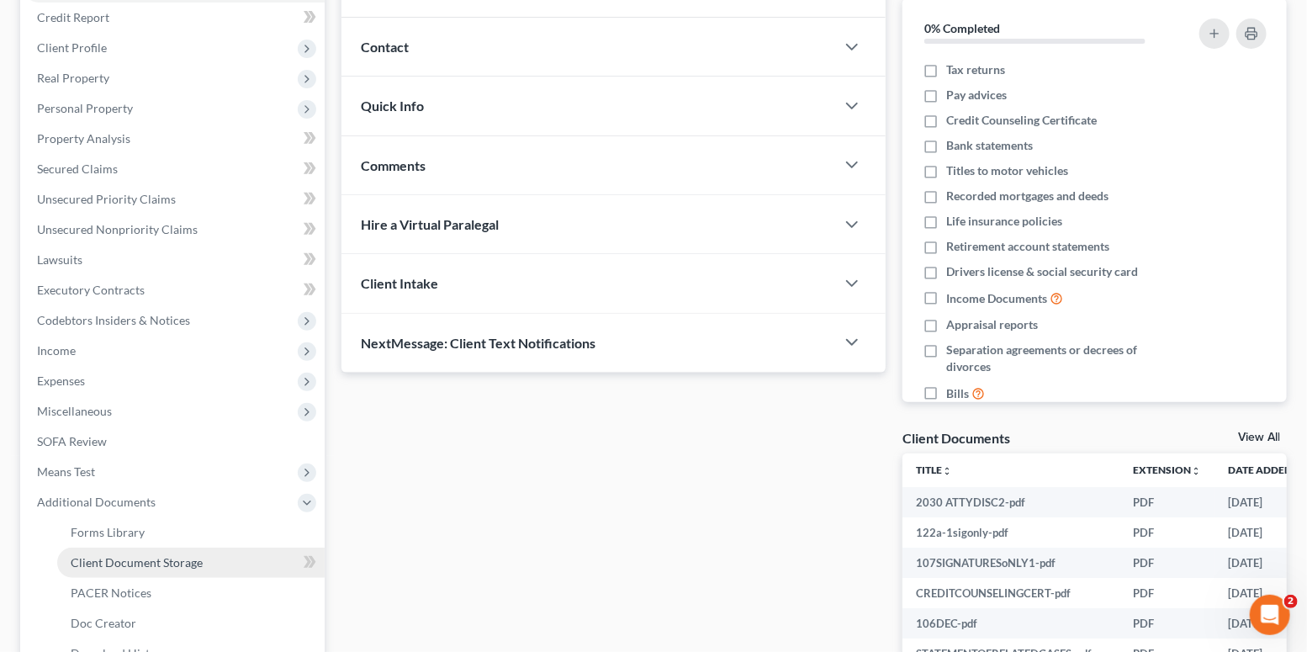
click at [206, 562] on link "Client Document Storage" at bounding box center [191, 563] width 268 height 30
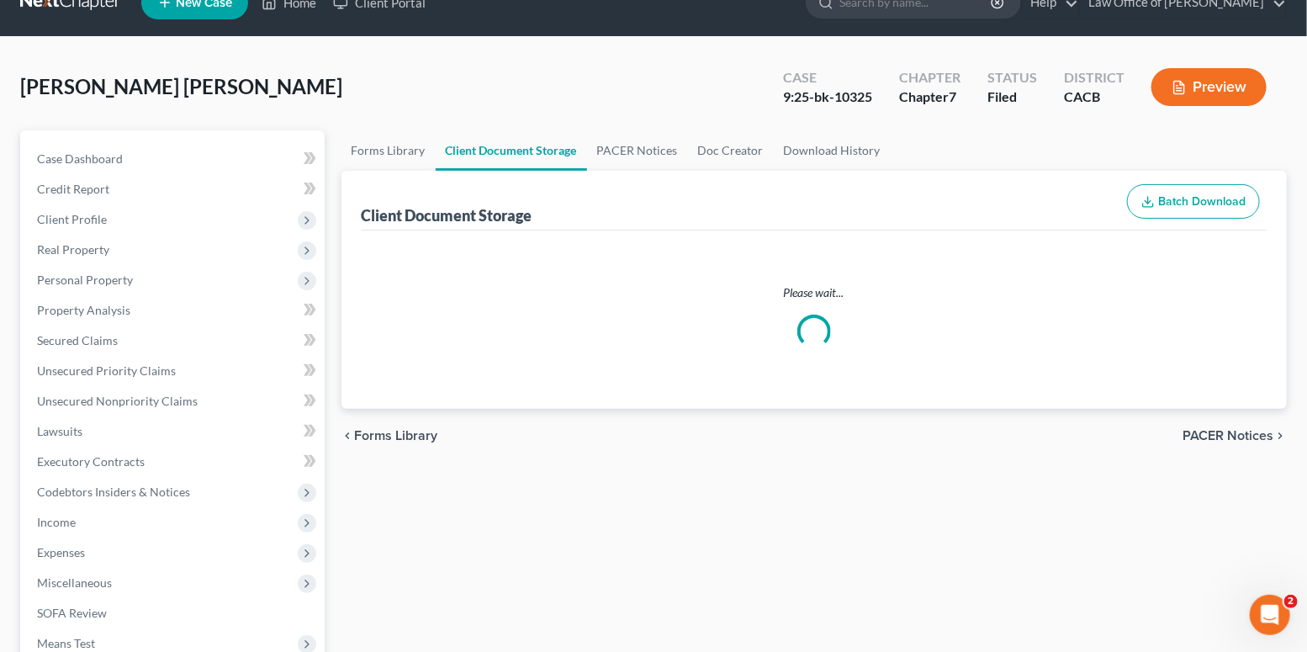
scroll to position [3, 0]
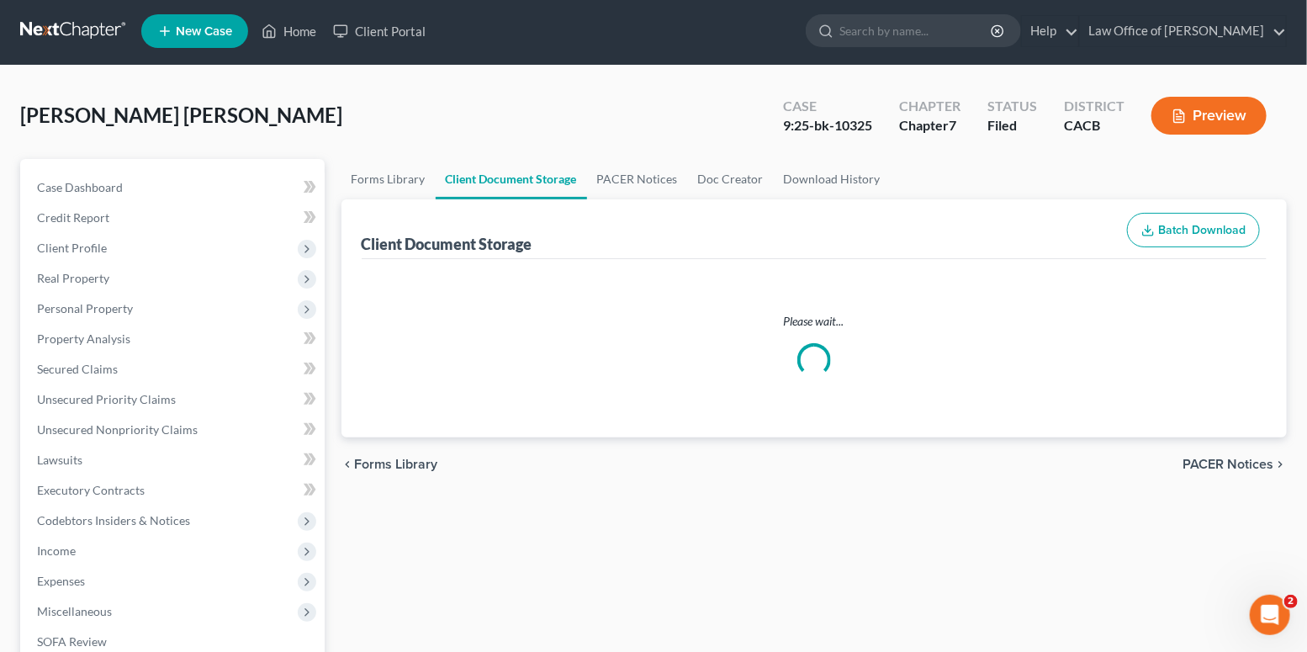
select select "58"
select select "59"
select select "60"
select select "65"
select select "56"
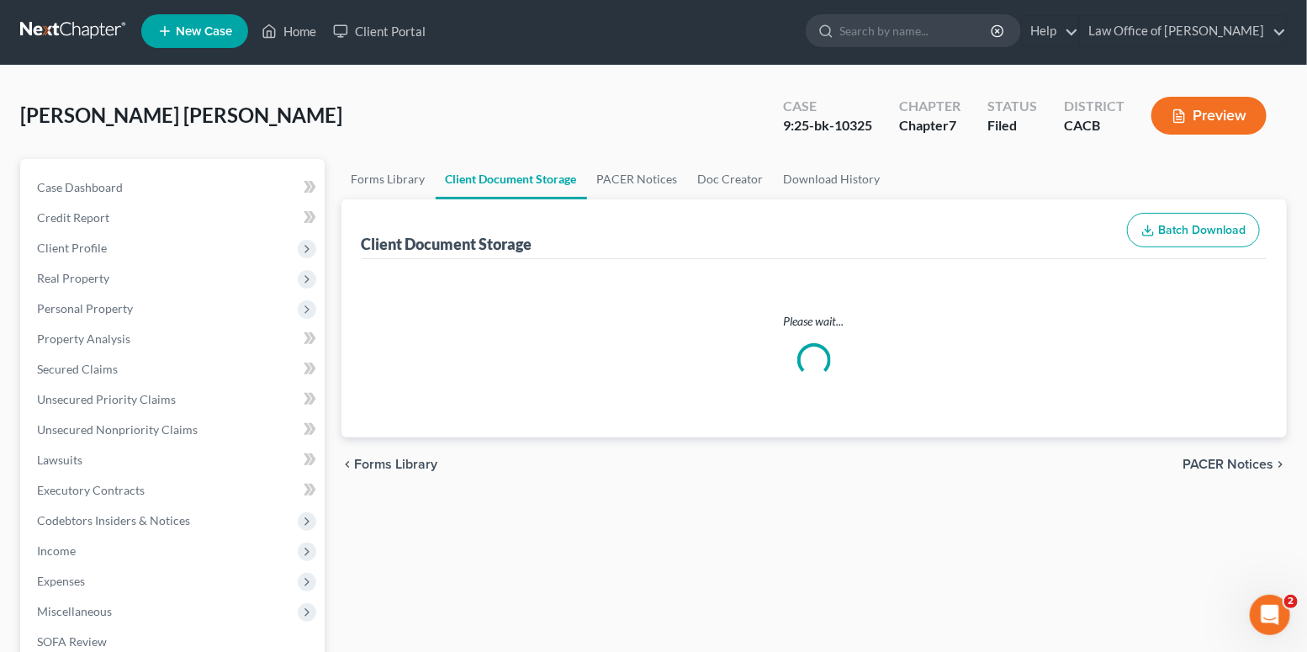
select select "57"
select select "55"
select select "51"
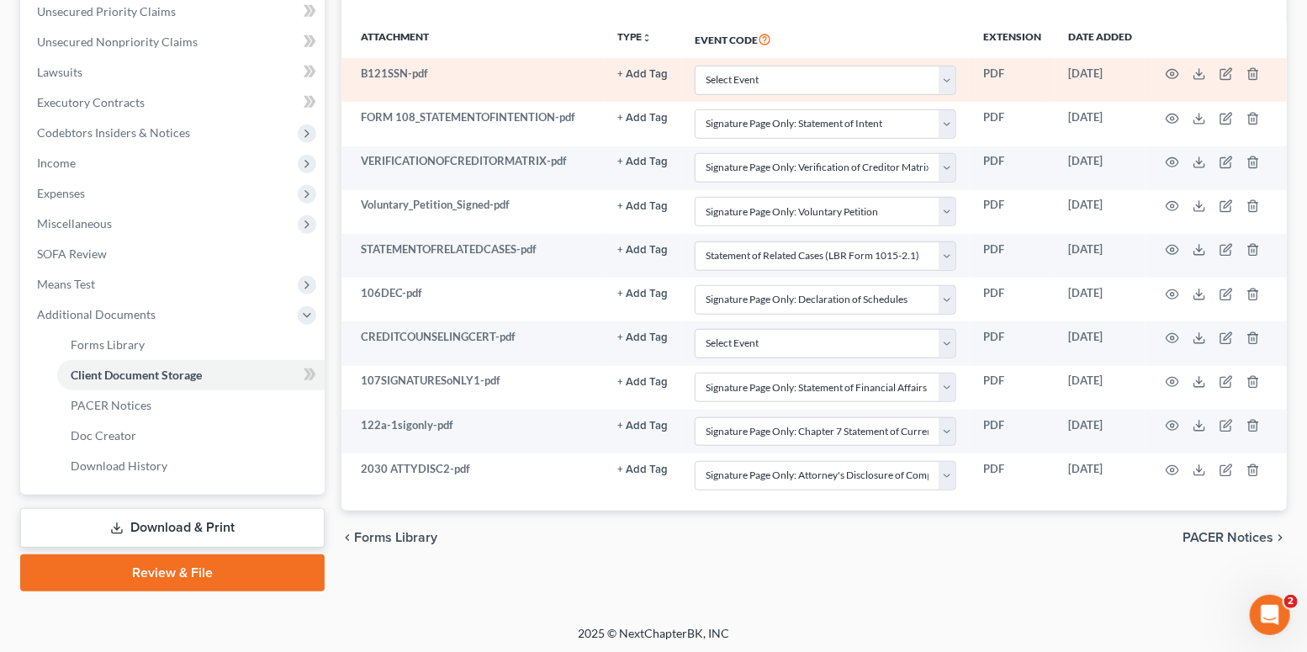
scroll to position [0, 0]
